Goal: Transaction & Acquisition: Purchase product/service

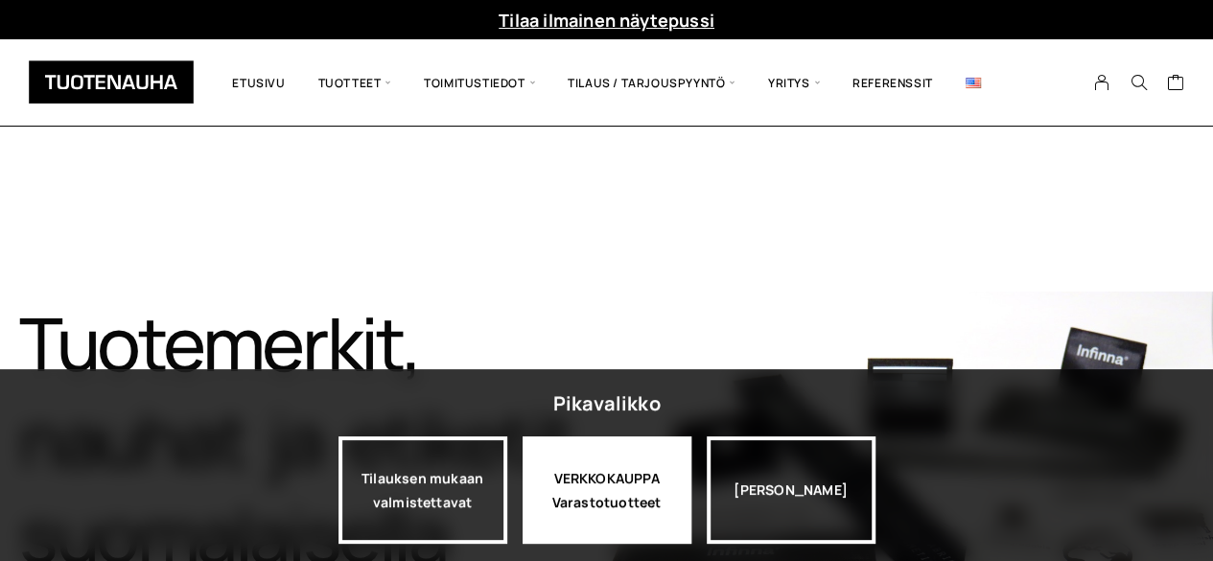
click at [590, 501] on div "VERKKOKAUPPA Varastotuotteet" at bounding box center [606, 489] width 169 height 107
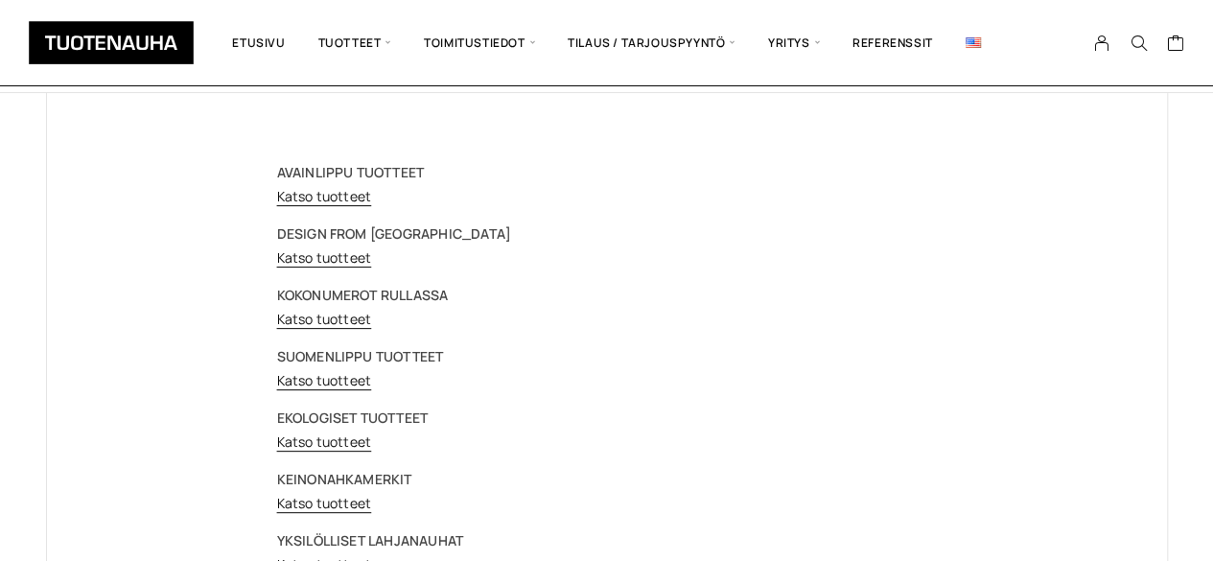
scroll to position [139, 0]
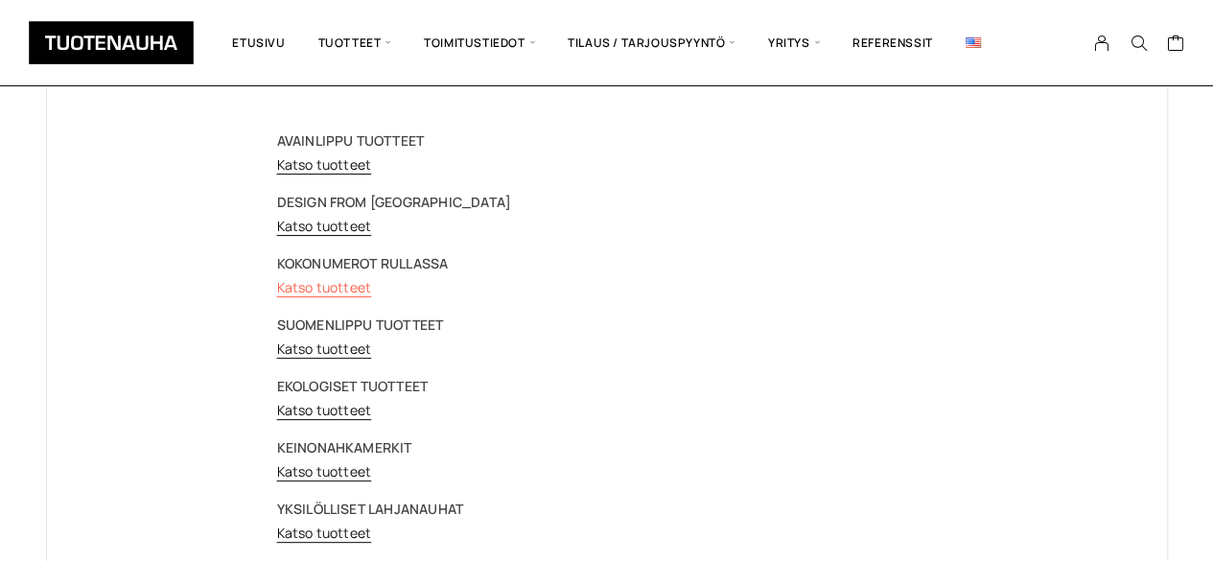
click at [312, 290] on link "Katso tuotteet" at bounding box center [324, 287] width 95 height 18
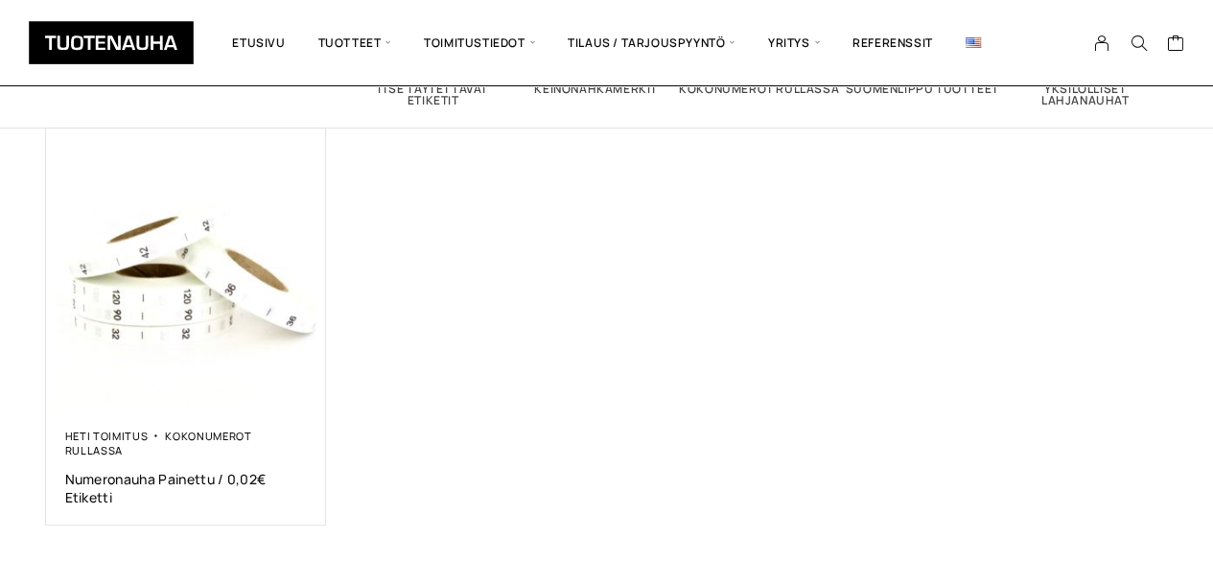
scroll to position [285, 0]
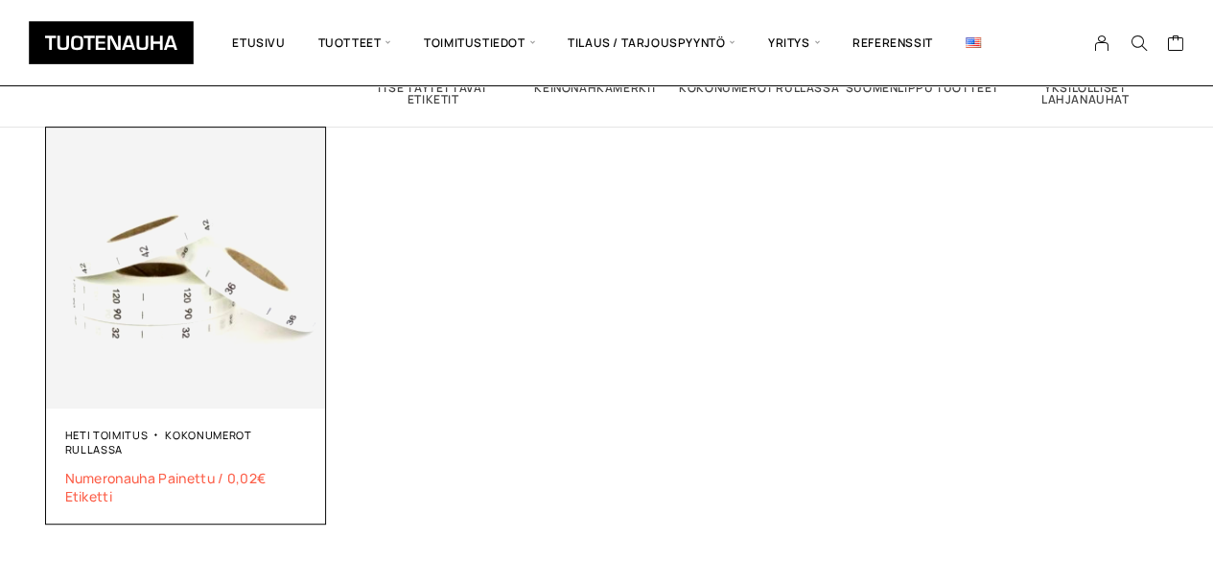
click at [121, 478] on span "Numeronauha Painettu / 0,02€ Etiketti" at bounding box center [186, 487] width 243 height 36
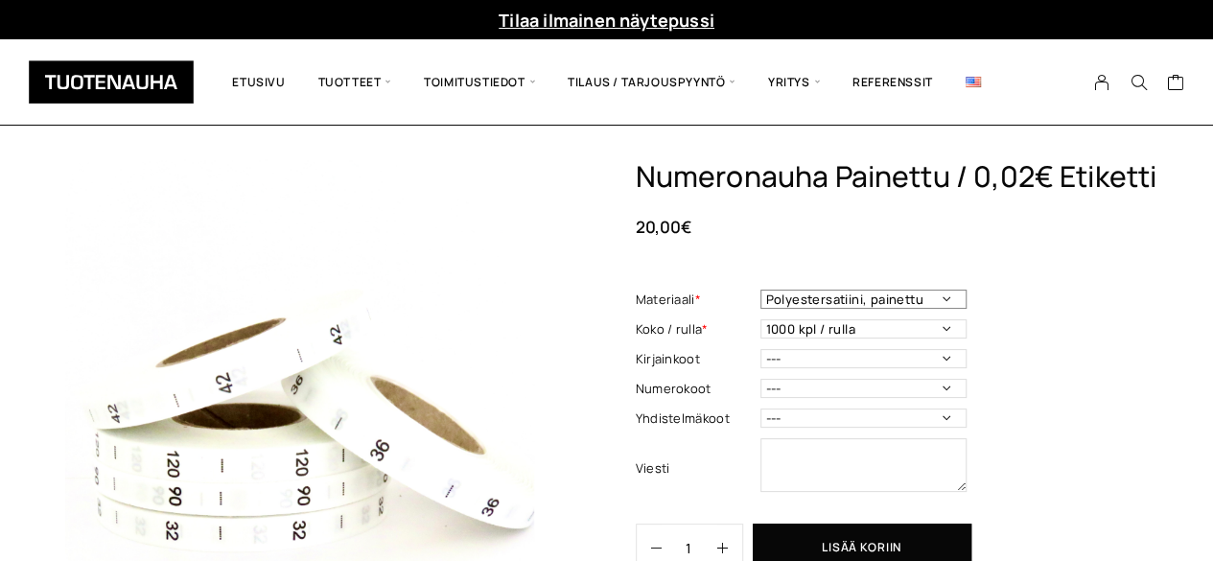
click at [876, 302] on select "Polyestersatiini, painettu" at bounding box center [863, 298] width 206 height 19
click at [1014, 308] on div "Numeronauha Painettu / 0,02€ Etiketti 20,00 € Materiaali * Polyestersatiini, pa…" at bounding box center [902, 397] width 532 height 477
click at [908, 329] on select "1000 kpl / rulla" at bounding box center [863, 328] width 206 height 19
click at [1026, 330] on div "Numeronauha Painettu / 0,02€ Etiketti 20,00 € Materiaali * Polyestersatiini, pa…" at bounding box center [902, 397] width 532 height 477
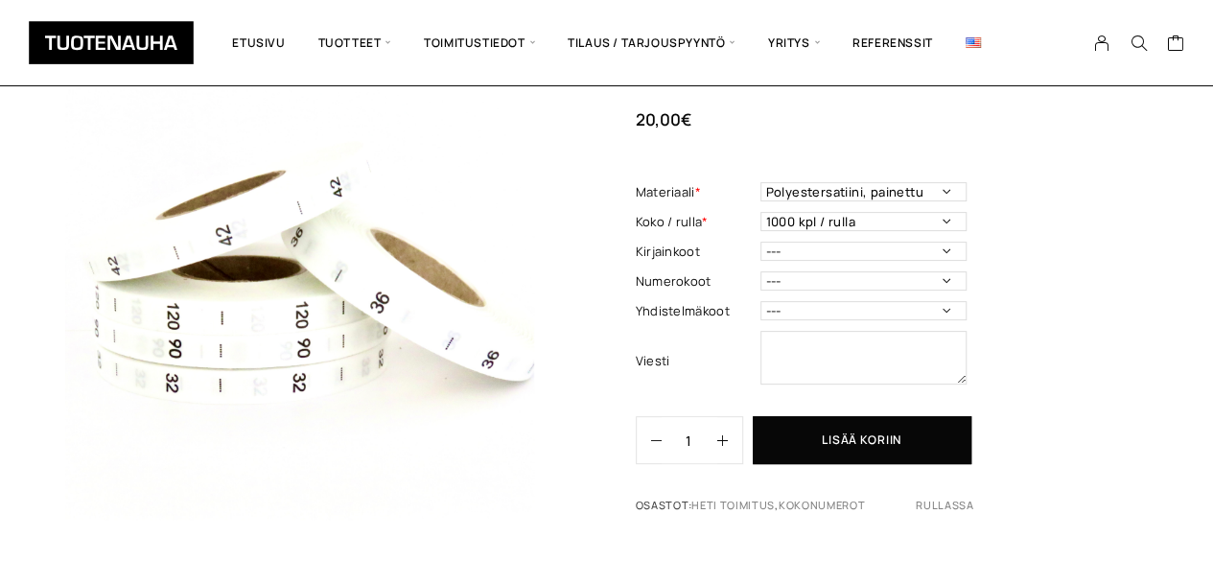
scroll to position [197, 0]
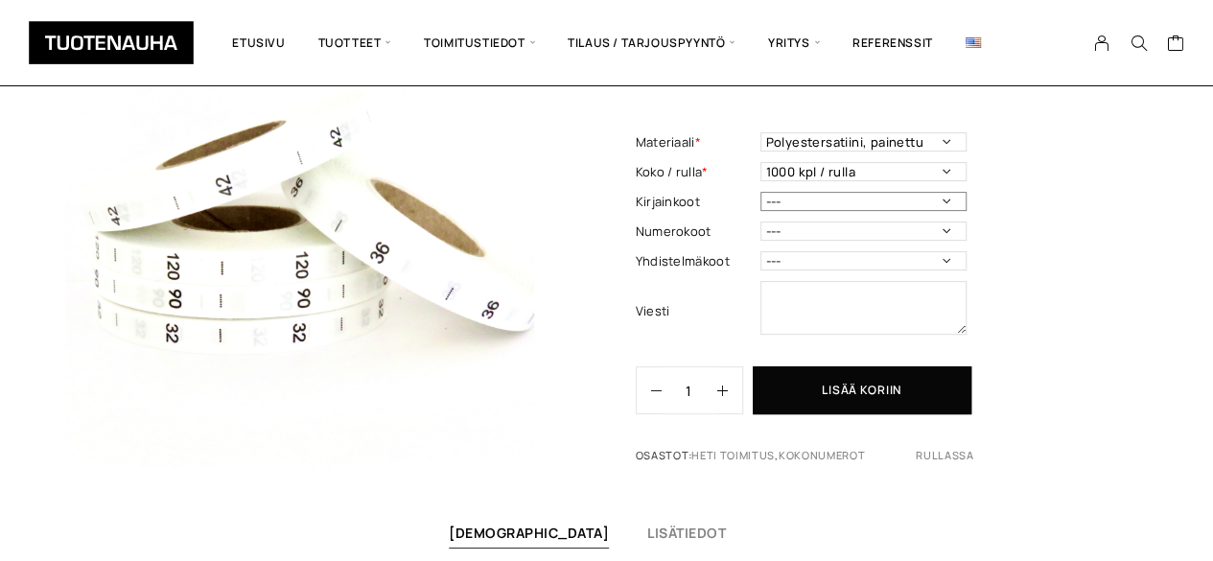
click at [908, 197] on select "--- 3XS 2XS XS S M L XL 2XL 3XL 4XL 5XL 6XL 7XL ONE SIZE" at bounding box center [863, 201] width 206 height 19
select select "S"
click at [760, 193] on select "--- 3XS 2XS XS S M L XL 2XL 3XL 4XL 5XL 6XL 7XL ONE SIZE" at bounding box center [863, 201] width 206 height 19
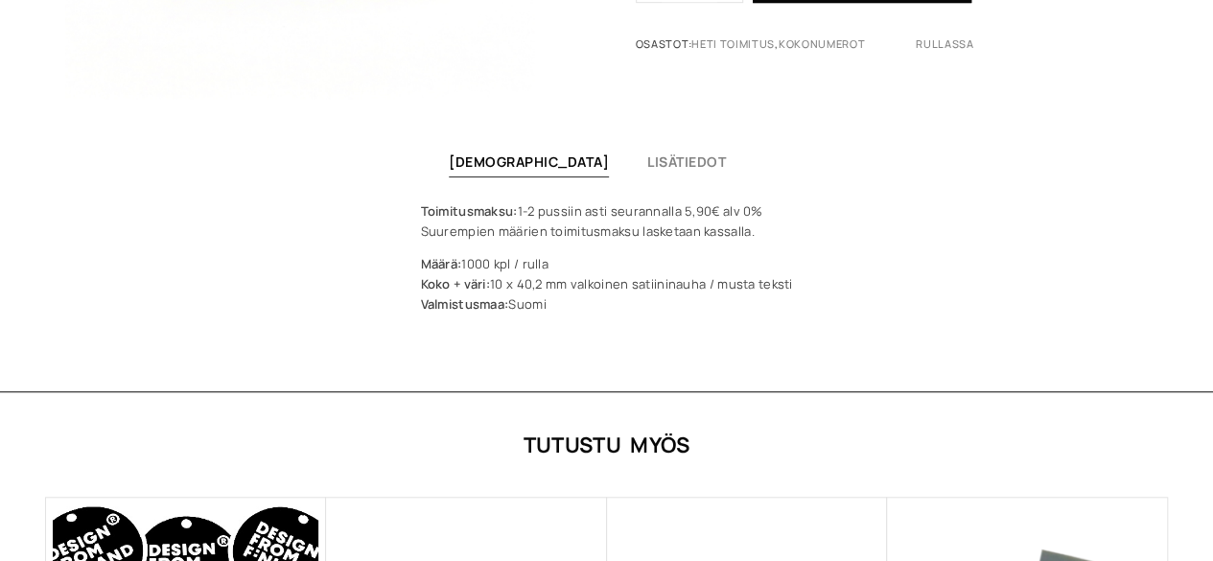
scroll to position [0, 0]
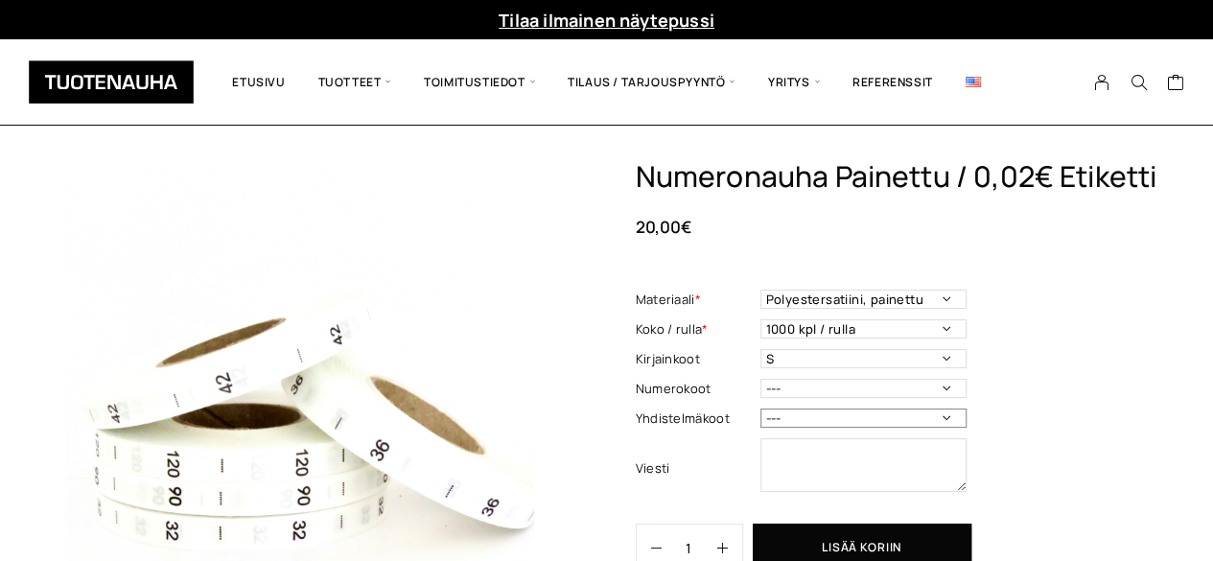
click at [770, 415] on select "--- 50/56 62/68 68/74 74/80 86/92 98/104 110/116 122/128 134/140 146/152 158/16…" at bounding box center [863, 417] width 206 height 19
select select "XL/XXL"
click at [760, 408] on select "--- 50/56 62/68 68/74 74/80 86/92 98/104 110/116 122/128 134/140 146/152 158/16…" at bounding box center [863, 417] width 206 height 19
click at [839, 359] on select "--- 3XS 2XS XS S M L XL 2XL 3XL 4XL 5XL 6XL 7XL ONE SIZE" at bounding box center [863, 358] width 206 height 19
select select "---"
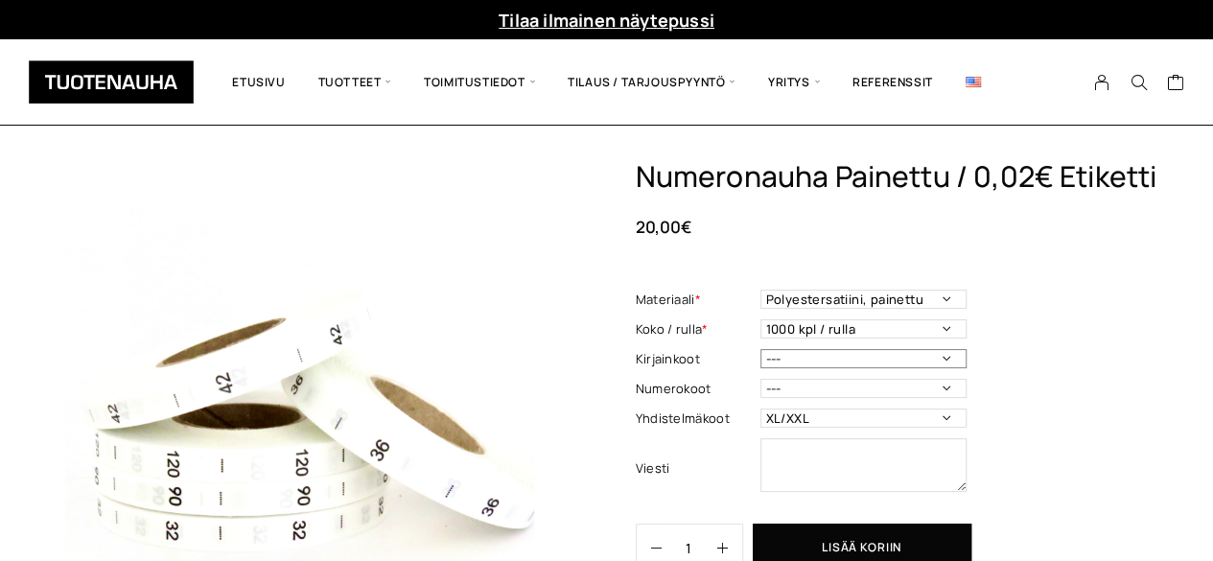
click at [760, 349] on select "--- 3XS 2XS XS S M L XL 2XL 3XL 4XL 5XL 6XL 7XL ONE SIZE" at bounding box center [863, 358] width 206 height 19
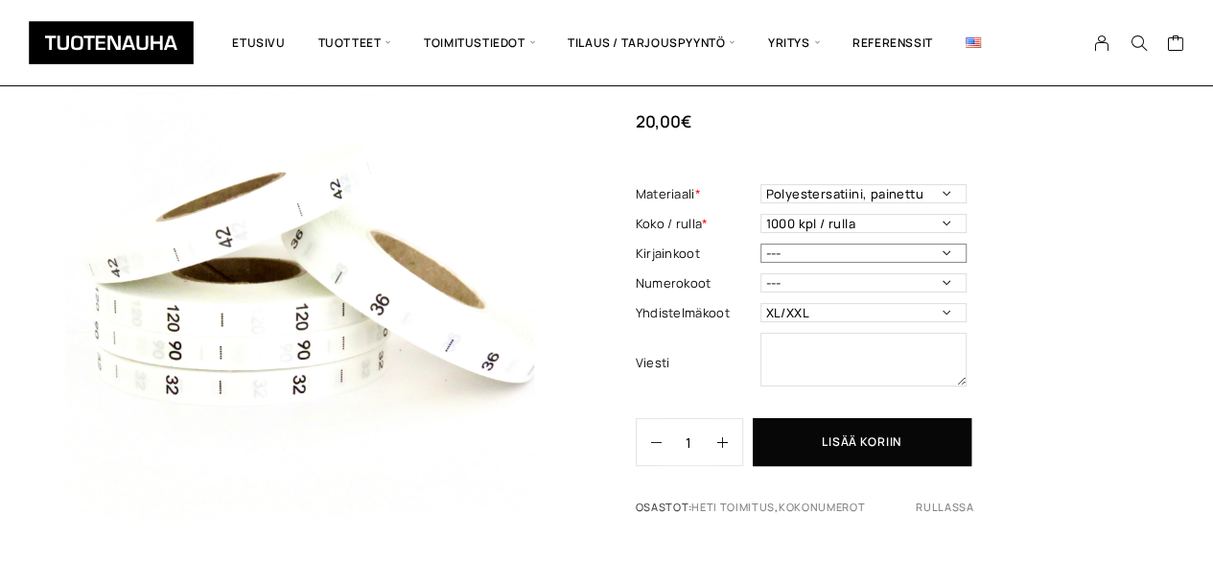
scroll to position [152, 0]
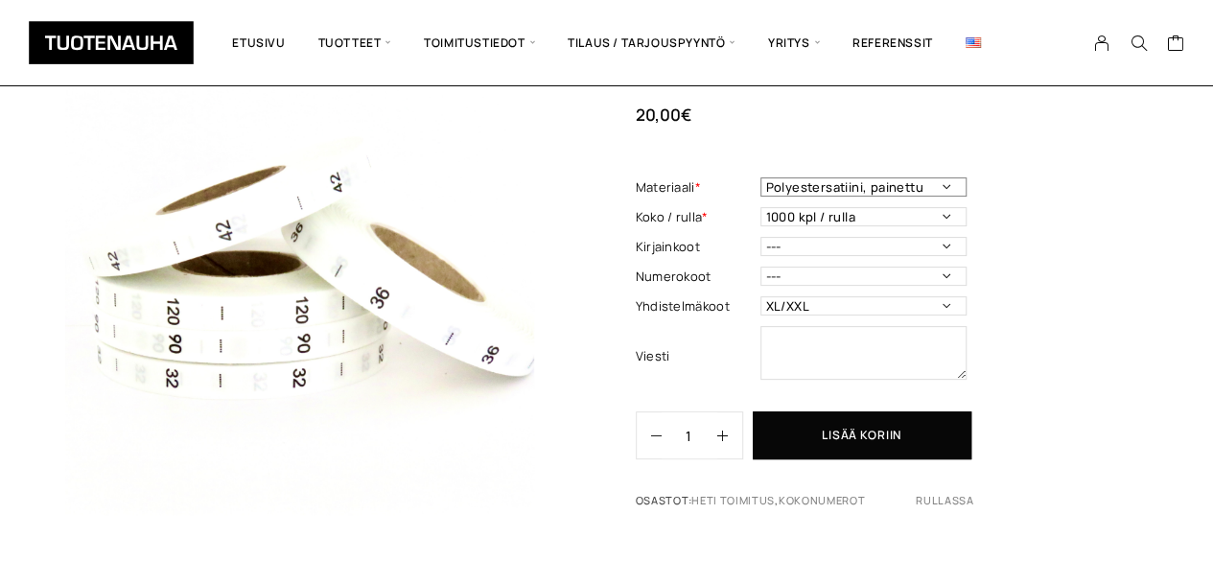
click at [891, 182] on select "Polyestersatiini, painettu" at bounding box center [863, 186] width 206 height 19
click at [1001, 166] on div "Numeronauha Painettu / 0,02€ Etiketti 20,00 € Materiaali * Polyestersatiini, pa…" at bounding box center [902, 285] width 532 height 477
